Goal: Task Accomplishment & Management: Manage account settings

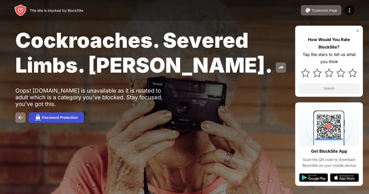
click at [67, 121] on button "Password Protection" at bounding box center [56, 117] width 55 height 10
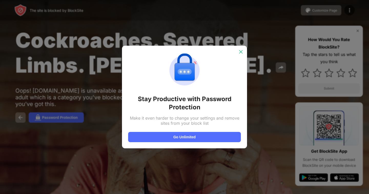
click at [241, 51] on img at bounding box center [240, 51] width 5 height 5
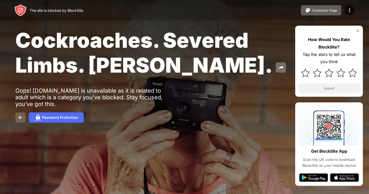
click at [21, 118] on img at bounding box center [20, 117] width 6 height 6
click at [348, 9] on img at bounding box center [350, 10] width 6 height 6
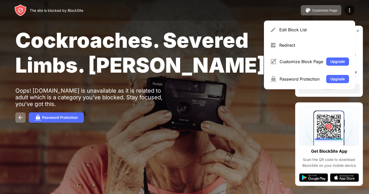
click at [247, 2] on div "The site is blocked by BlockSite Customize Page Edit Block List Redirect Custom…" at bounding box center [184, 10] width 369 height 21
